Goal: Task Accomplishment & Management: Use online tool/utility

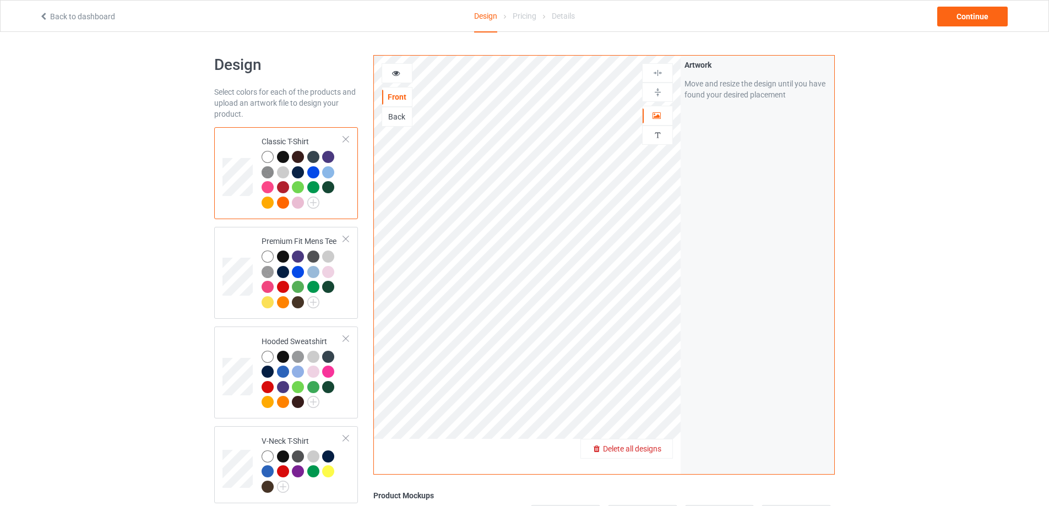
click at [655, 450] on span "Delete all designs" at bounding box center [632, 448] width 58 height 9
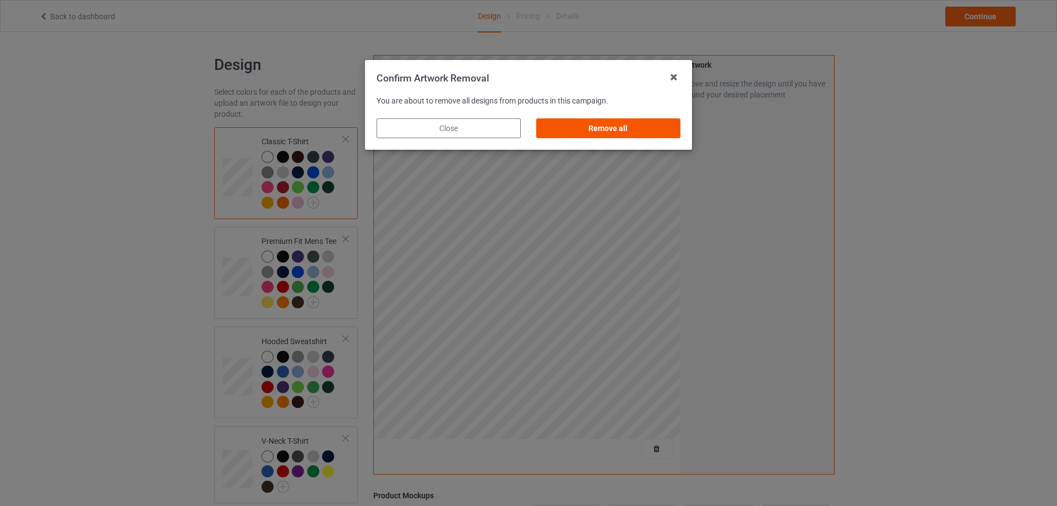
click at [573, 126] on div "Remove all" at bounding box center [608, 128] width 144 height 20
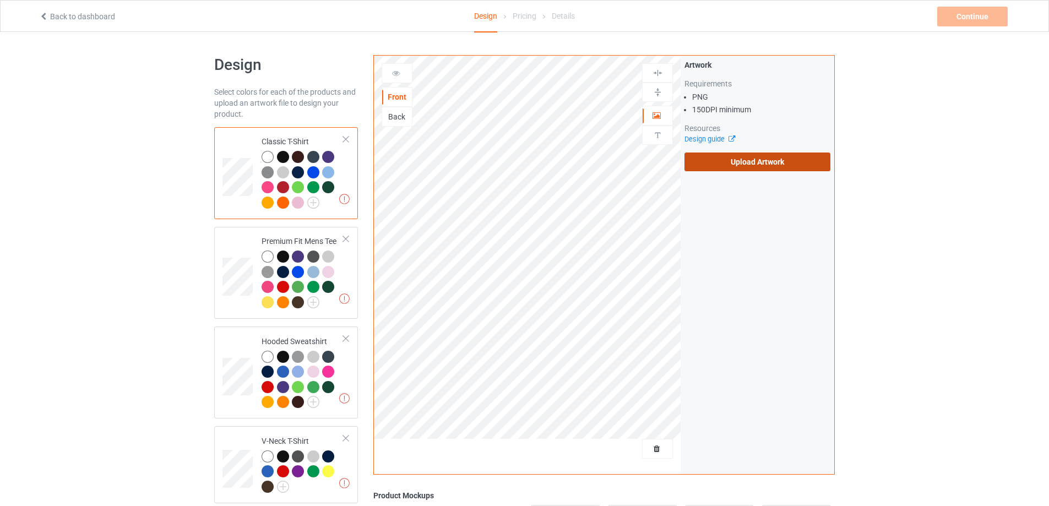
click at [727, 167] on label "Upload Artwork" at bounding box center [757, 161] width 146 height 19
click at [0, 0] on input "Upload Artwork" at bounding box center [0, 0] width 0 height 0
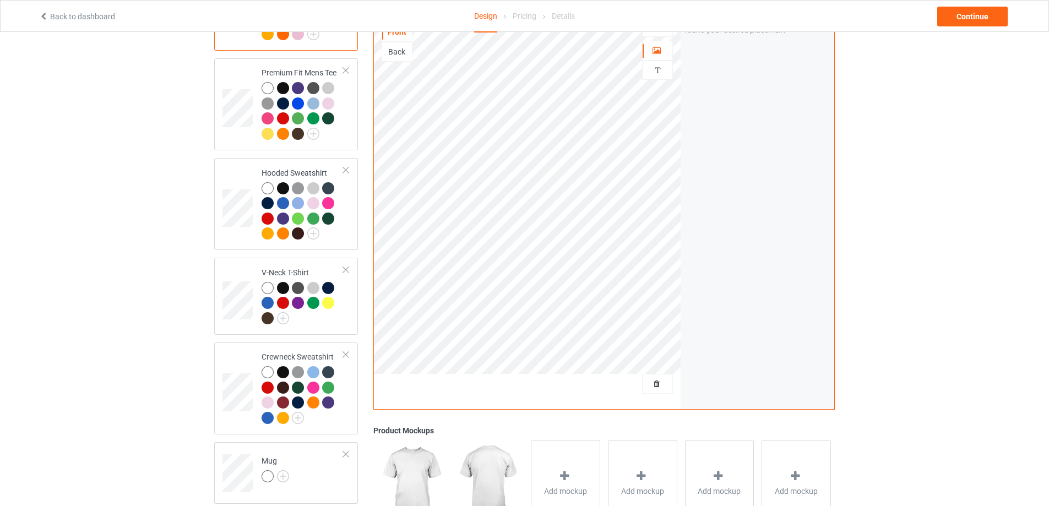
scroll to position [310, 0]
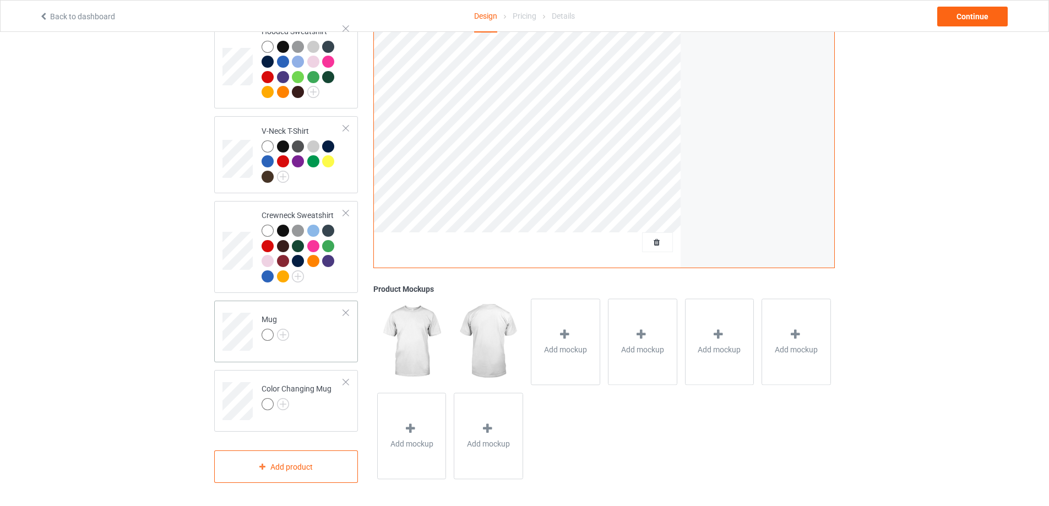
click at [311, 322] on td "Mug" at bounding box center [302, 328] width 94 height 46
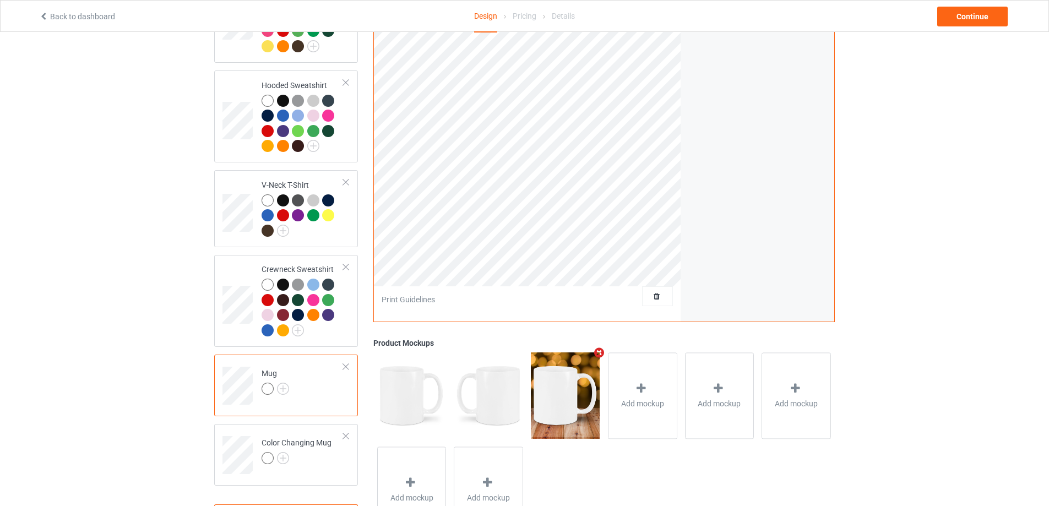
scroll to position [90, 0]
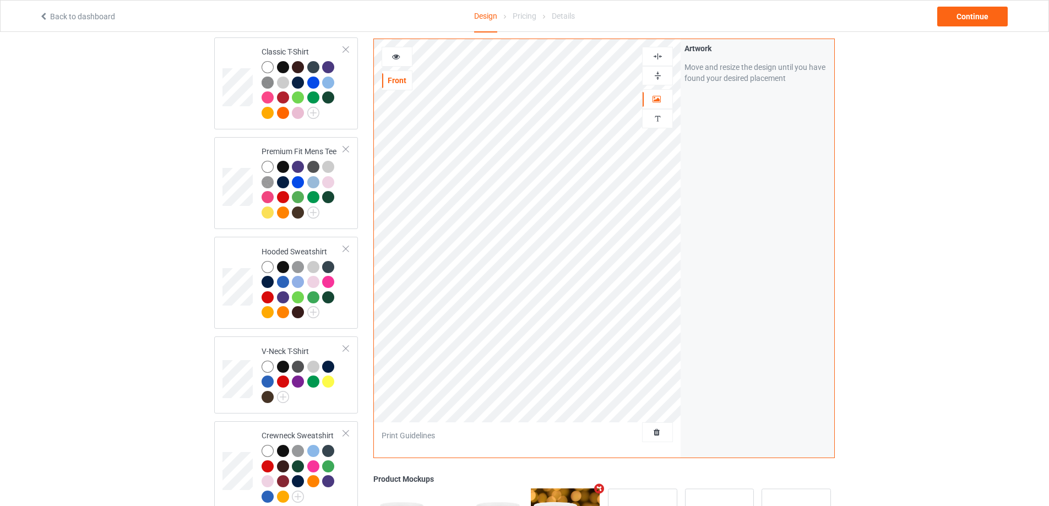
click at [657, 74] on img at bounding box center [657, 75] width 10 height 10
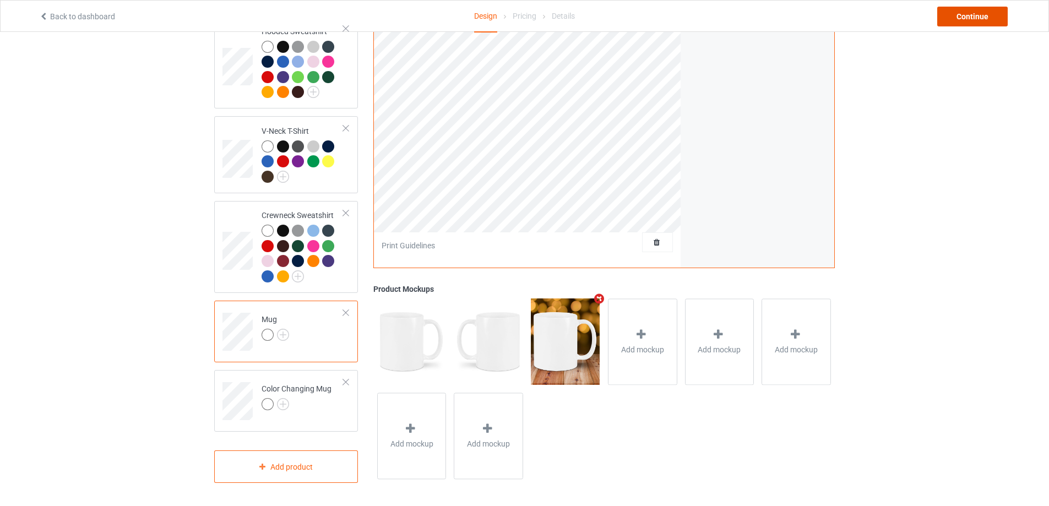
click at [967, 13] on div "Continue" at bounding box center [972, 17] width 70 height 20
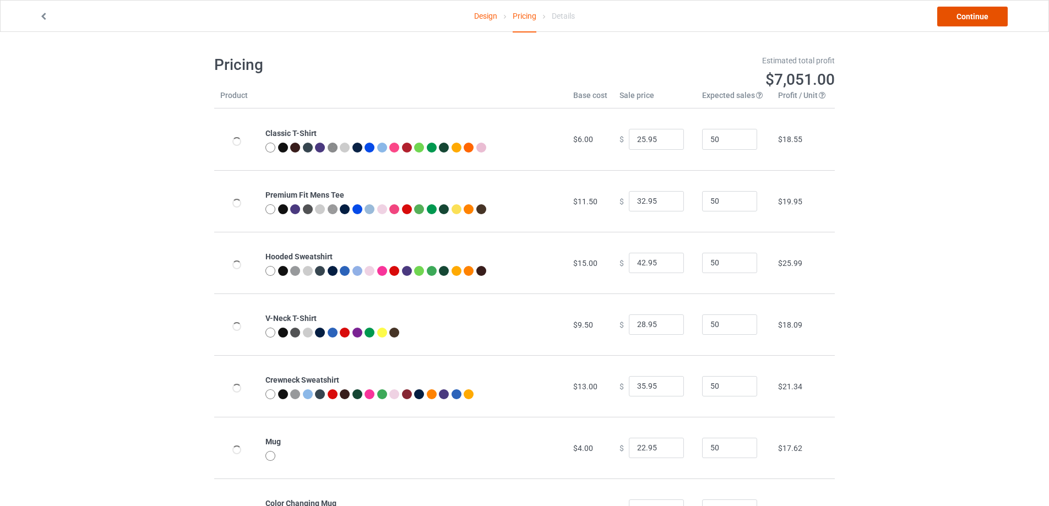
click at [965, 15] on link "Continue" at bounding box center [972, 17] width 70 height 20
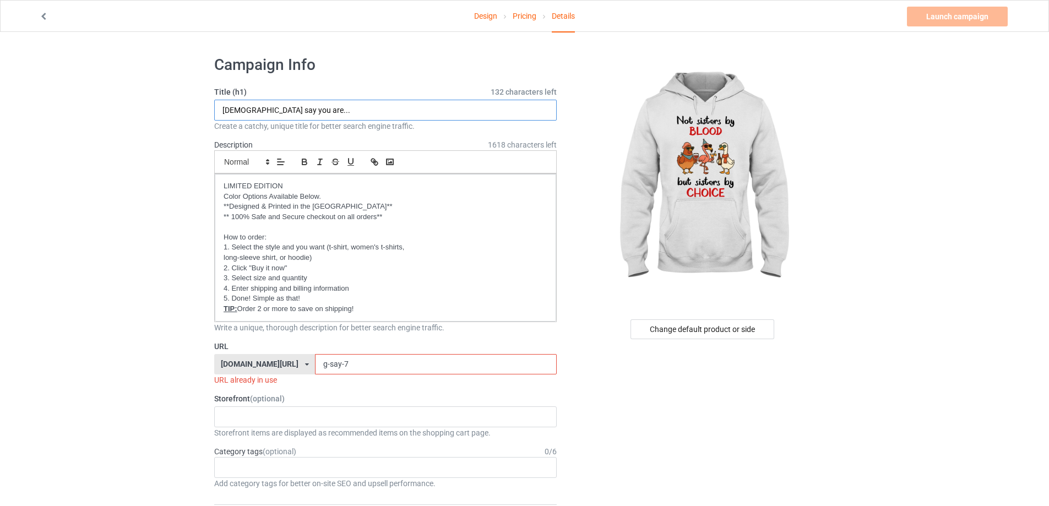
drag, startPoint x: 304, startPoint y: 108, endPoint x: 162, endPoint y: 108, distance: 141.5
type input "Sisters by choice"
drag, startPoint x: 355, startPoint y: 354, endPoint x: 275, endPoint y: 358, distance: 79.9
click at [275, 358] on div "[DOMAIN_NAME][URL] [DOMAIN_NAME][URL] [DOMAIN_NAME][URL] [DOMAIN_NAME][URL] [DO…" at bounding box center [385, 364] width 342 height 21
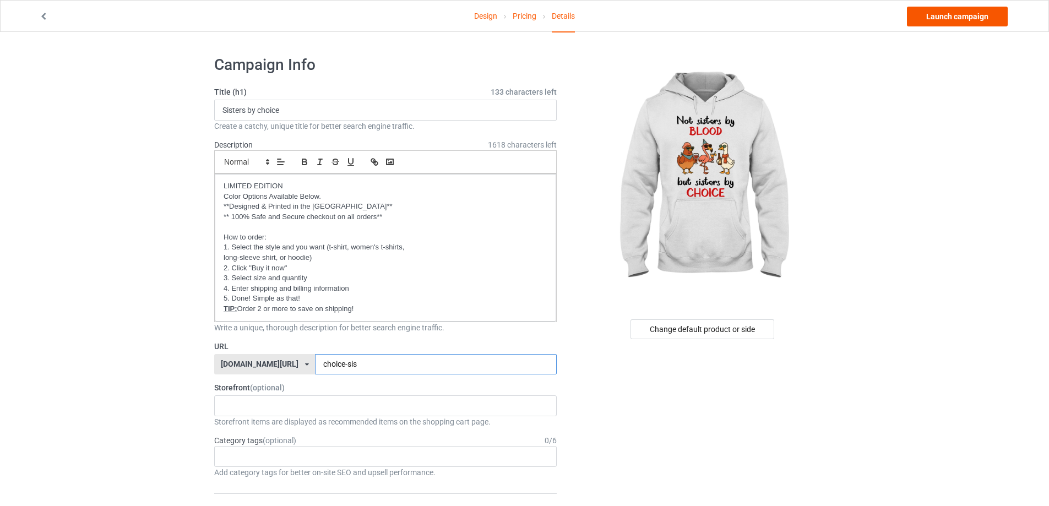
type input "choice-sis"
click at [949, 13] on link "Launch campaign" at bounding box center [957, 17] width 101 height 20
